Goal: Information Seeking & Learning: Check status

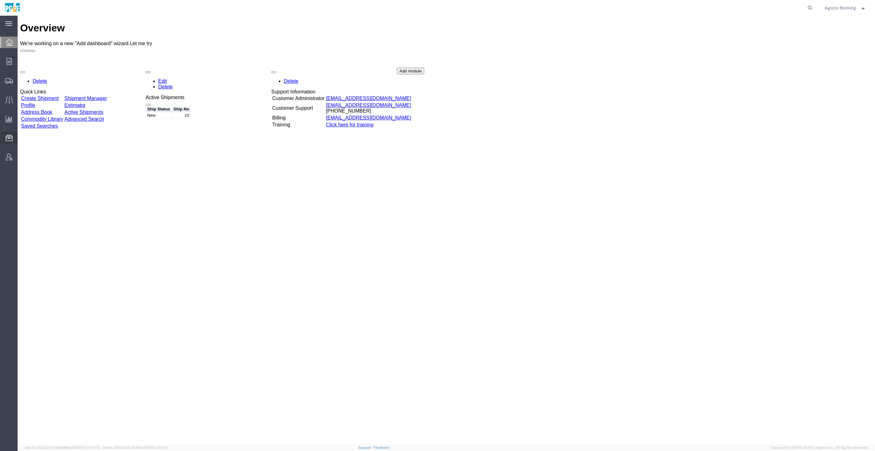
click at [8, 135] on icon at bounding box center [9, 138] width 7 height 6
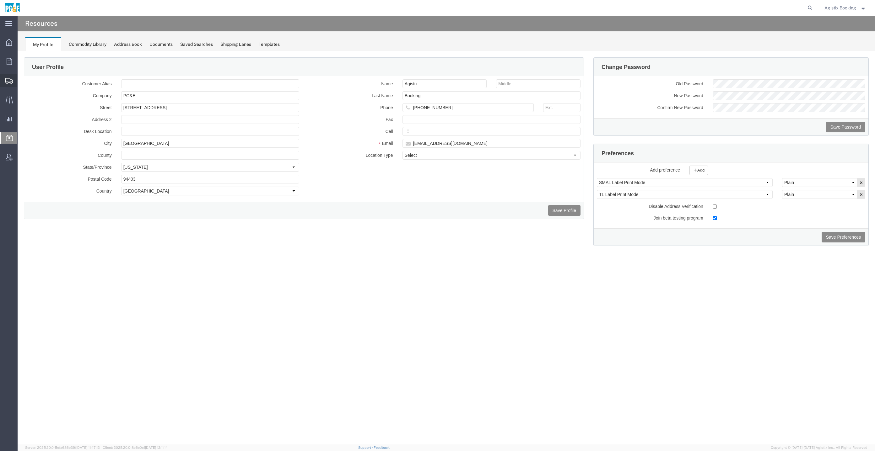
click at [9, 78] on icon at bounding box center [9, 81] width 8 height 6
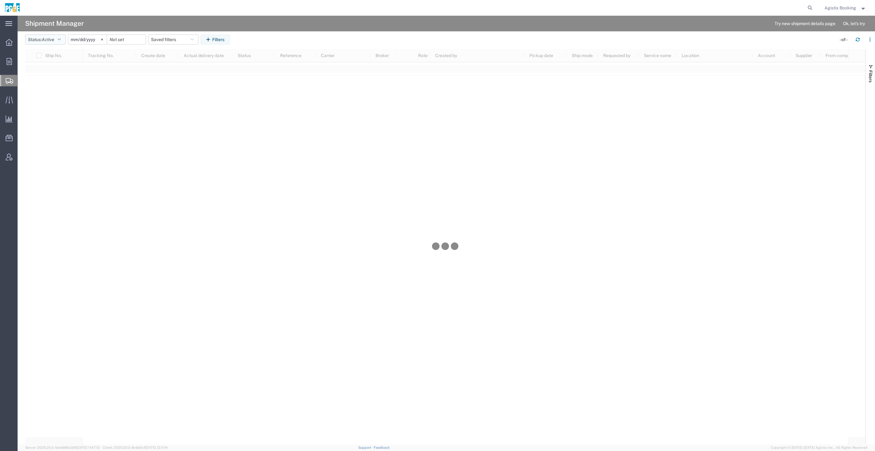
click at [56, 40] on button "Status: Active" at bounding box center [45, 40] width 40 height 10
click at [59, 71] on span "All" at bounding box center [61, 73] width 73 height 10
click at [870, 69] on button "Filters" at bounding box center [869, 73] width 9 height 34
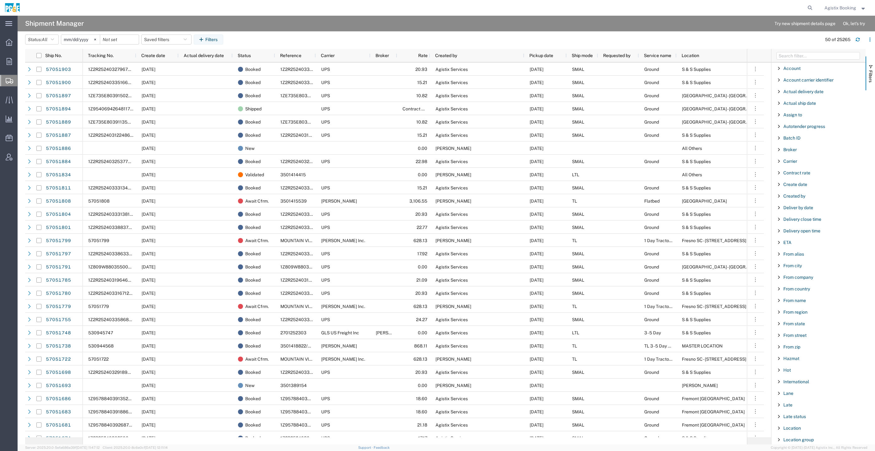
click at [797, 156] on div "Carrier" at bounding box center [818, 161] width 94 height 11
click at [818, 175] on div "starts with" at bounding box center [818, 177] width 72 height 5
drag, startPoint x: 817, startPoint y: 197, endPoint x: 816, endPoint y: 193, distance: 3.9
click at [816, 175] on div "does not contain" at bounding box center [818, 177] width 72 height 5
click at [814, 189] on input "Filter Value" at bounding box center [820, 188] width 82 height 8
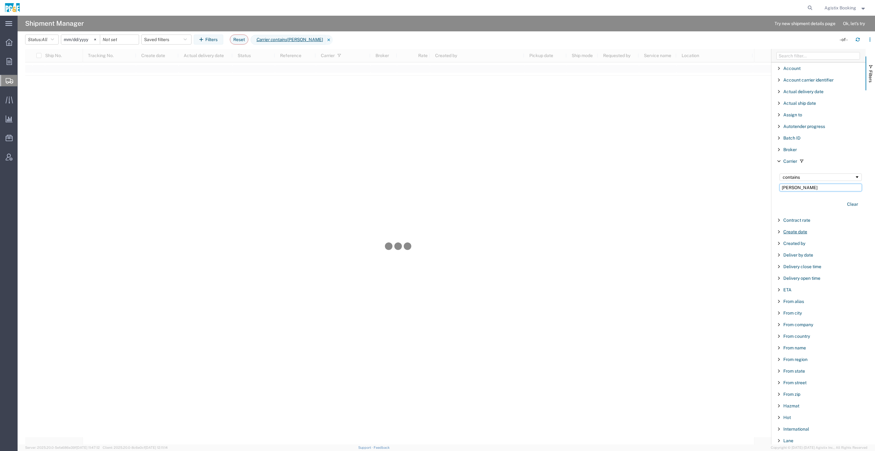
type input "robinson"
click at [791, 230] on span "Create date" at bounding box center [795, 231] width 24 height 5
click at [798, 231] on span "Create date" at bounding box center [795, 231] width 24 height 5
click at [798, 247] on div "Created by" at bounding box center [818, 243] width 94 height 11
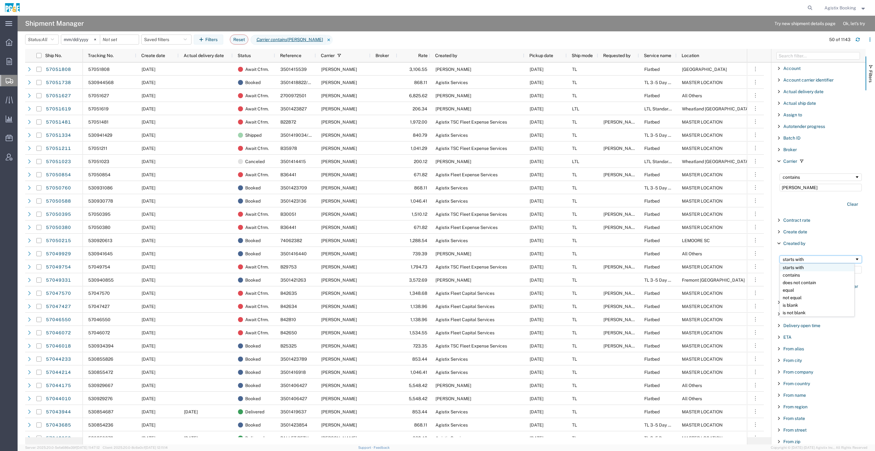
click at [802, 259] on div "starts with" at bounding box center [818, 259] width 72 height 5
click at [801, 259] on div "starts with" at bounding box center [818, 259] width 72 height 5
click at [798, 272] on input "Filter Value" at bounding box center [820, 270] width 82 height 8
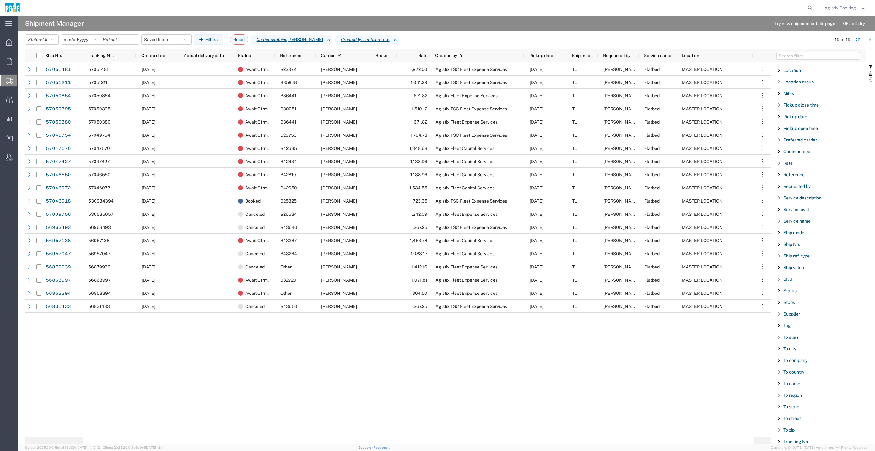
scroll to position [473, 0]
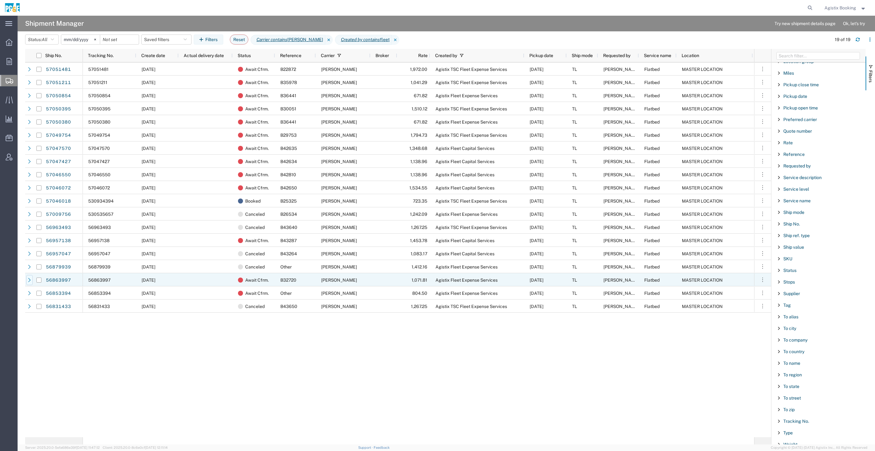
type input "fleet"
click at [28, 282] on icon at bounding box center [29, 280] width 4 height 4
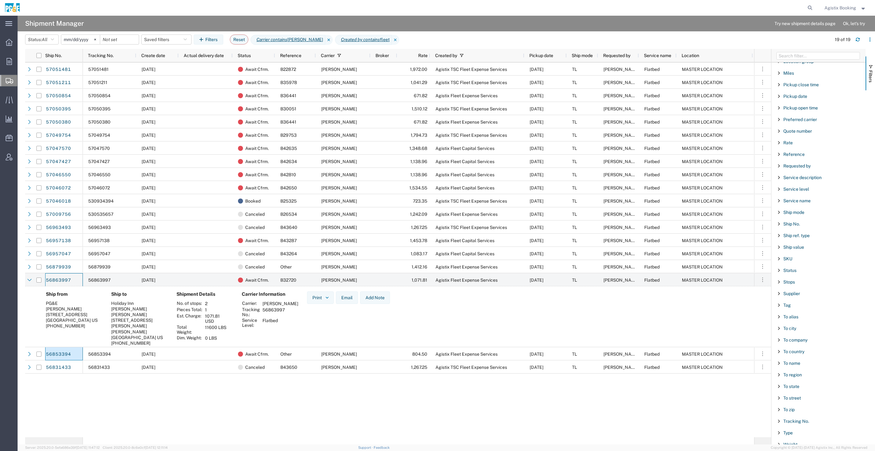
drag, startPoint x: 75, startPoint y: 280, endPoint x: 57, endPoint y: 375, distance: 97.2
click at [56, 374] on div "57051481 57051211 57050854 57050395 57050380 57049754 57047570" at bounding box center [398, 249] width 746 height 375
click at [60, 391] on div "57051481 57051211 57050854 57050395 57050380 57049754 57047570" at bounding box center [398, 249] width 746 height 375
click at [26, 278] on div at bounding box center [29, 280] width 6 height 10
